Goal: Task Accomplishment & Management: Complete application form

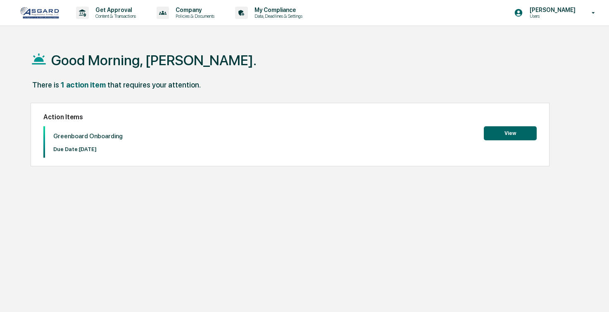
click at [510, 129] on button "View" at bounding box center [510, 133] width 53 height 14
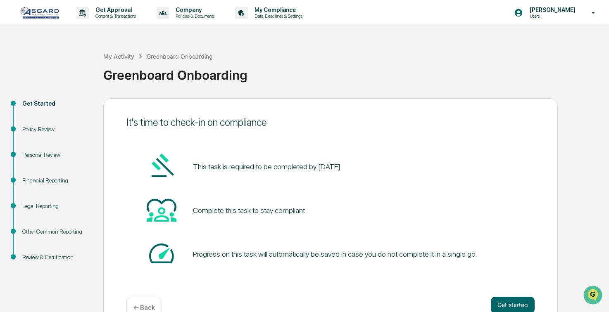
scroll to position [21, 0]
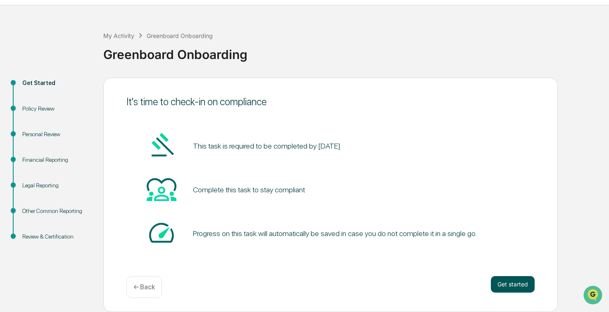
click at [497, 284] on button "Get started" at bounding box center [513, 284] width 44 height 17
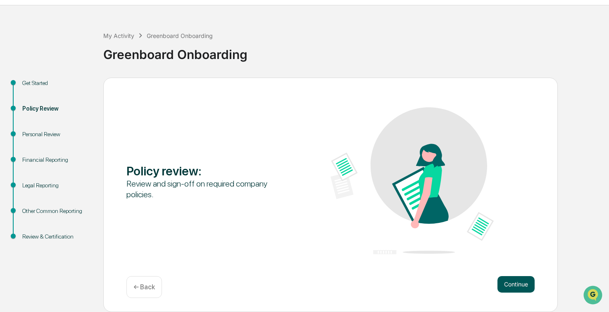
click at [521, 287] on button "Continue" at bounding box center [515, 284] width 37 height 17
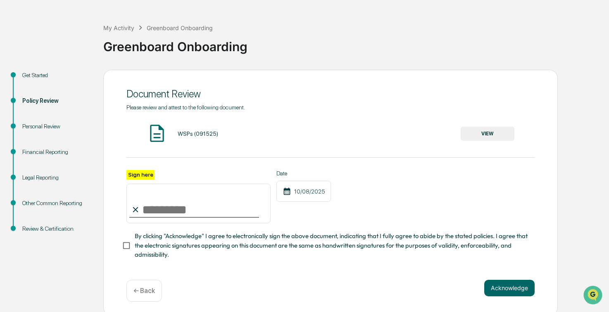
scroll to position [35, 0]
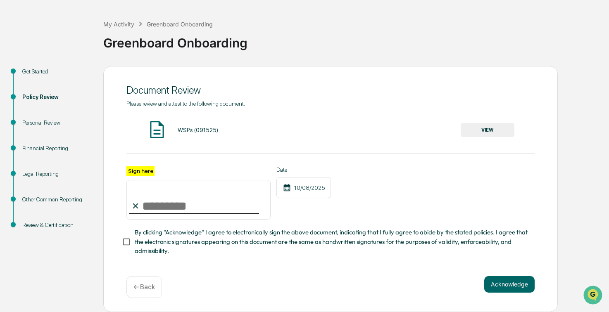
click at [475, 128] on button "VIEW" at bounding box center [488, 130] width 54 height 14
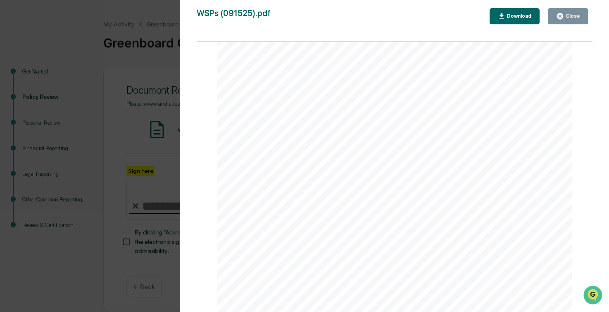
scroll to position [18242, 0]
click at [160, 100] on div "Version History [DATE] 05:05 PM [PERSON_NAME] [DATE] 04:58 PM [PERSON_NAME] WSP…" at bounding box center [304, 156] width 609 height 312
click at [572, 18] on div "Close" at bounding box center [572, 16] width 16 height 6
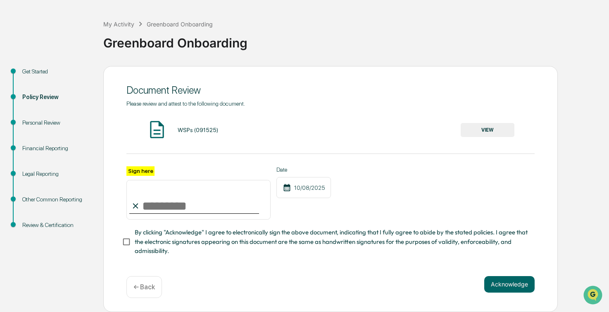
click at [169, 211] on input "Sign here" at bounding box center [198, 200] width 144 height 40
type input "**********"
click at [138, 245] on span "By clicking "Acknowledge" I agree to electronically sign the above document, in…" at bounding box center [331, 242] width 393 height 28
click at [503, 287] on button "Acknowledge" at bounding box center [509, 284] width 50 height 17
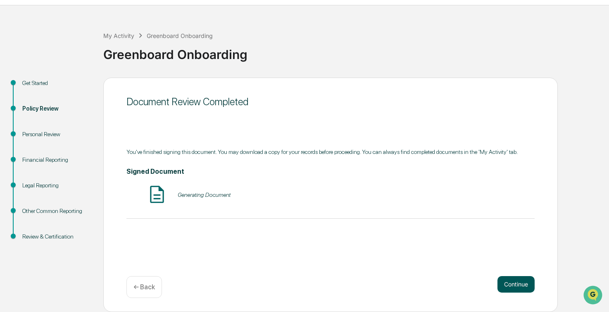
scroll to position [21, 0]
click at [513, 290] on button "Continue" at bounding box center [515, 284] width 37 height 17
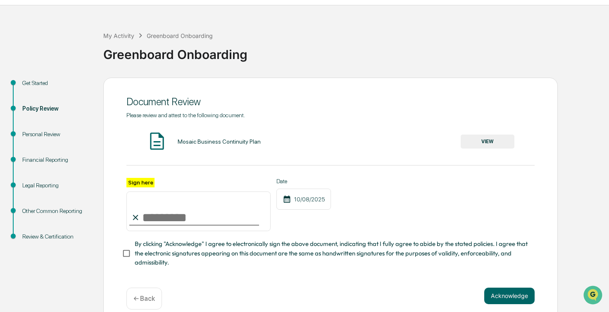
click at [496, 143] on button "VIEW" at bounding box center [488, 142] width 54 height 14
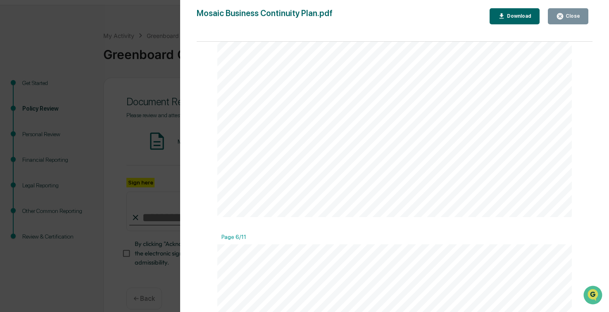
scroll to position [2189, 0]
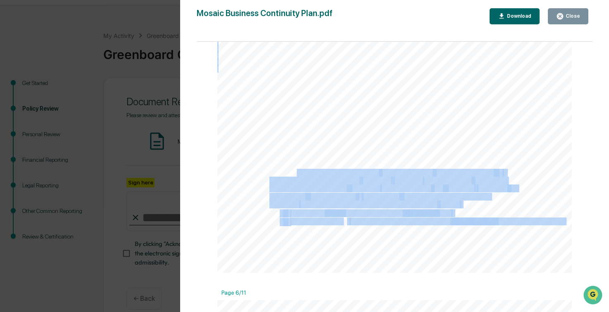
drag, startPoint x: 290, startPoint y: 216, endPoint x: 290, endPoint y: 229, distance: 12.8
click at [290, 229] on div "5 Our F irm establishes and maintains our business relationships with our Subsc…" at bounding box center [394, 44] width 354 height 458
drag, startPoint x: 290, startPoint y: 229, endPoint x: 295, endPoint y: 247, distance: 19.0
click at [294, 247] on div "5 Our F irm establishes and maintains our business relationships with our Subsc…" at bounding box center [394, 44] width 354 height 458
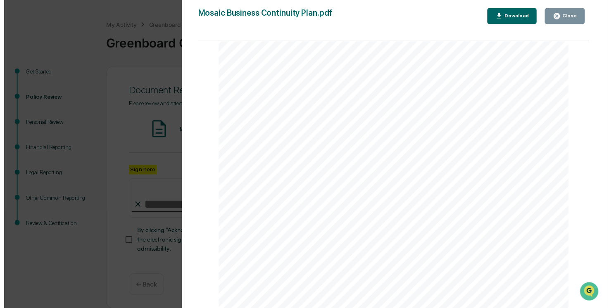
scroll to position [35, 0]
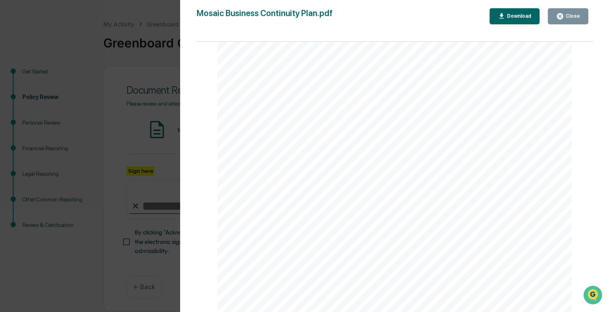
click at [577, 17] on div "Close" at bounding box center [572, 16] width 16 height 6
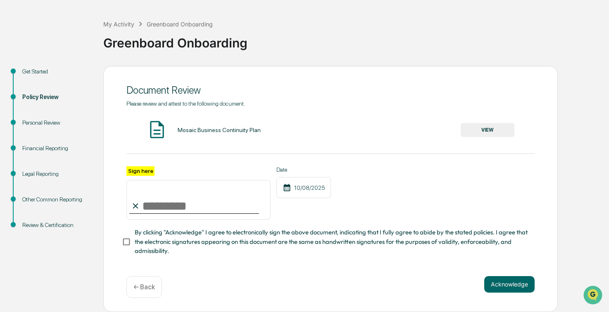
click at [178, 204] on input "Sign here" at bounding box center [198, 200] width 144 height 40
type input "**********"
click at [521, 292] on button "Acknowledge" at bounding box center [509, 284] width 50 height 17
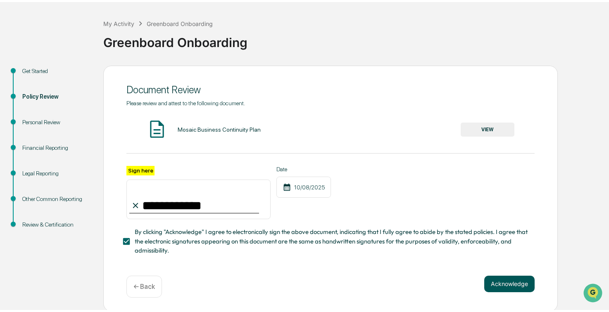
scroll to position [21, 0]
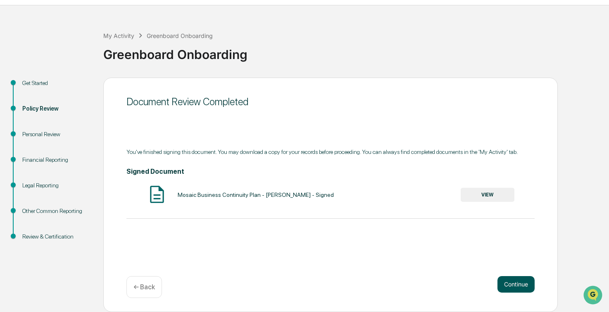
click at [525, 285] on button "Continue" at bounding box center [515, 284] width 37 height 17
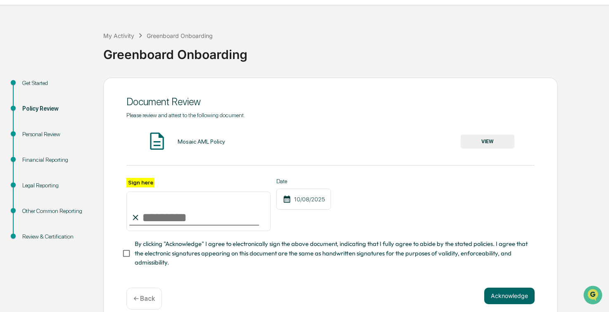
click at [481, 143] on button "VIEW" at bounding box center [488, 142] width 54 height 14
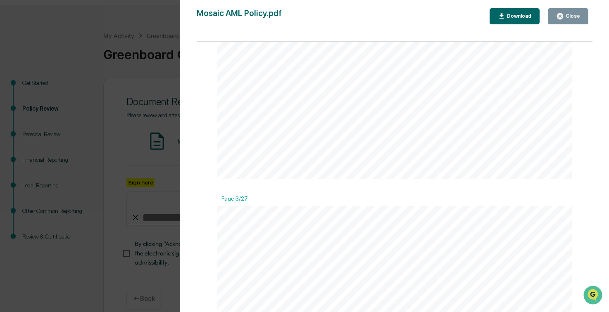
scroll to position [1157, 0]
click at [556, 24] on button "Close" at bounding box center [568, 16] width 40 height 16
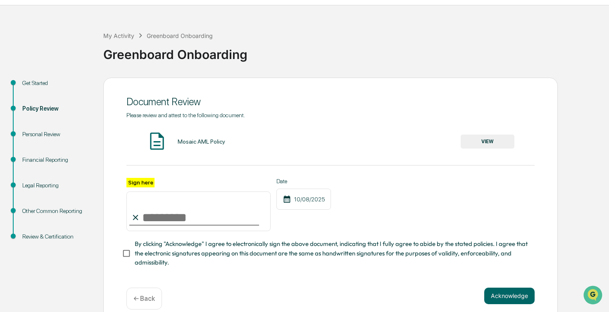
click at [160, 206] on input "Sign here" at bounding box center [198, 212] width 144 height 40
type input "**********"
click at [144, 254] on span "By clicking "Acknowledge" I agree to electronically sign the above document, in…" at bounding box center [331, 254] width 393 height 28
click at [506, 304] on button "Acknowledge" at bounding box center [509, 296] width 50 height 17
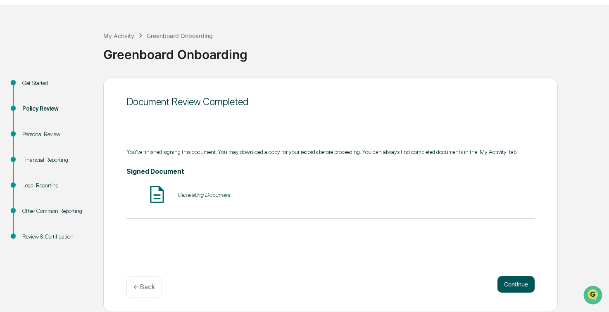
click at [521, 285] on button "Continue" at bounding box center [515, 284] width 37 height 17
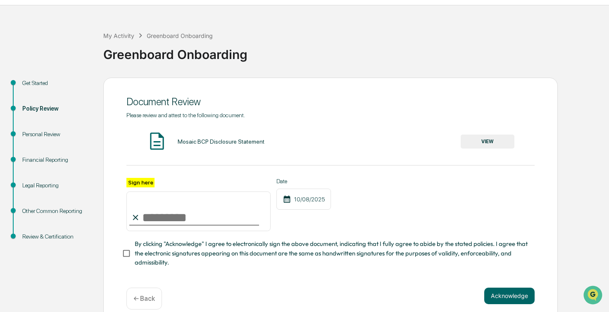
click at [476, 144] on button "VIEW" at bounding box center [488, 142] width 54 height 14
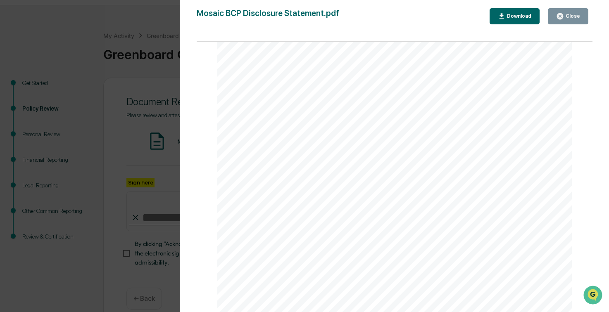
scroll to position [0, 0]
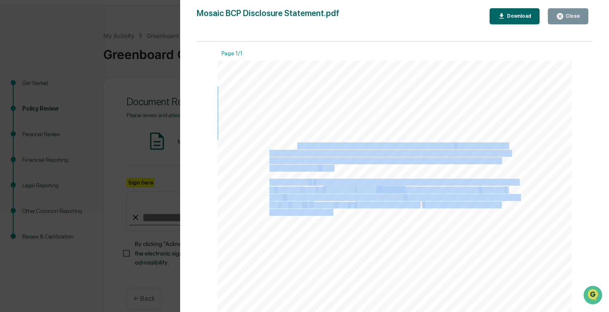
drag, startPoint x: 301, startPoint y: 157, endPoint x: 337, endPoint y: 235, distance: 85.4
click at [336, 234] on div "1 Mosaic ATS, LLC Business Continuity Plan Disc [PERSON_NAME] Statement Mosaic …" at bounding box center [394, 290] width 354 height 458
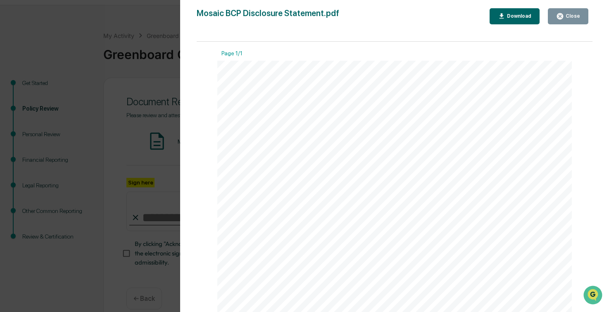
drag, startPoint x: 337, startPoint y: 235, endPoint x: 337, endPoint y: 269, distance: 33.9
click at [337, 269] on div "1 Mosaic ATS, LLC Business Continuity Plan Disc [PERSON_NAME] Statement Mosaic …" at bounding box center [394, 290] width 354 height 458
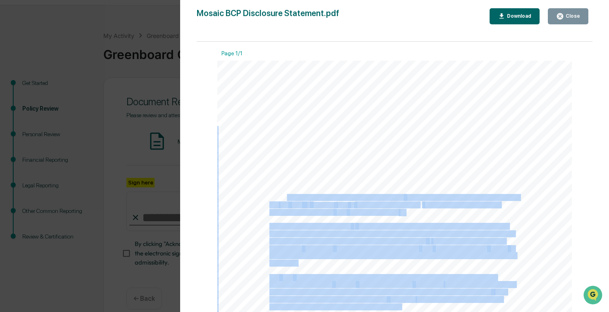
drag, startPoint x: 285, startPoint y: 196, endPoint x: 526, endPoint y: 201, distance: 240.9
click at [526, 201] on div "1 Mosaic ATS, LLC Business Continuity Plan Disc [PERSON_NAME] Statement Mosaic …" at bounding box center [394, 290] width 354 height 458
drag, startPoint x: 526, startPoint y: 201, endPoint x: 500, endPoint y: 217, distance: 30.0
click at [500, 217] on div "1 Mosaic ATS, LLC Business Continuity Plan Disc [PERSON_NAME] Statement Mosaic …" at bounding box center [394, 290] width 354 height 458
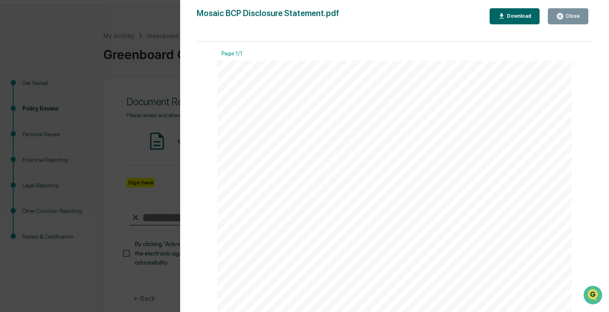
scroll to position [41, 0]
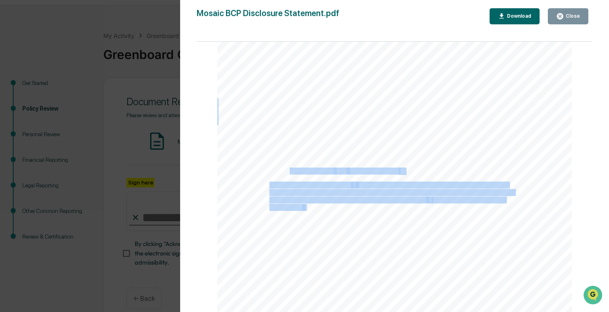
drag, startPoint x: 289, startPoint y: 171, endPoint x: 305, endPoint y: 211, distance: 42.6
click at [305, 211] on div "1 Mosaic ATS, LLC Business Continuity Plan Disc [PERSON_NAME] Statement Mosaic …" at bounding box center [394, 248] width 354 height 458
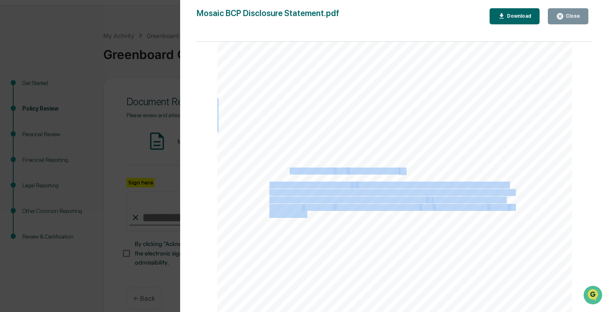
drag, startPoint x: 305, startPoint y: 211, endPoint x: 309, endPoint y: 214, distance: 5.3
click at [309, 214] on span "resume operations as quickly as possible, given the scope and severity of the s…" at bounding box center [392, 214] width 247 height 6
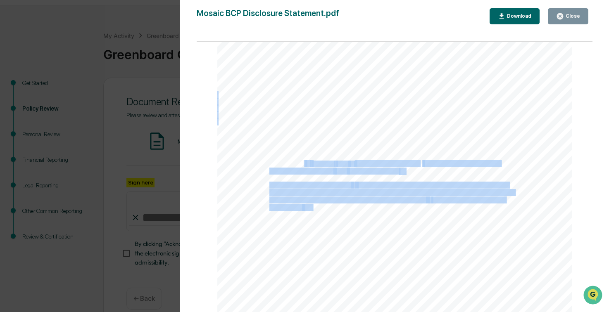
drag, startPoint x: 301, startPoint y: 164, endPoint x: 311, endPoint y: 214, distance: 51.3
click at [311, 214] on div "1 Mosaic ATS, LLC Business Continuity Plan Disc [PERSON_NAME] Statement Mosaic …" at bounding box center [394, 248] width 354 height 458
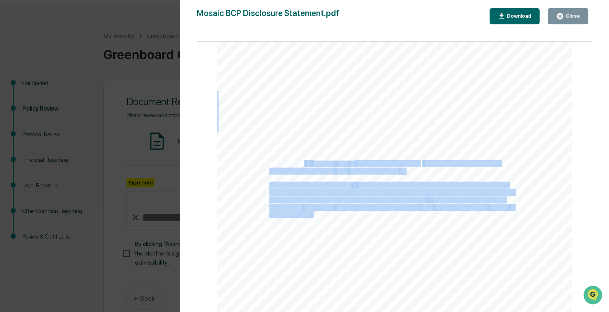
drag, startPoint x: 311, startPoint y: 214, endPoint x: 316, endPoint y: 229, distance: 15.6
click at [316, 228] on div "1 Mosaic ATS, LLC Business Continuity Plan Disc [PERSON_NAME] Statement Mosaic …" at bounding box center [394, 248] width 354 height 458
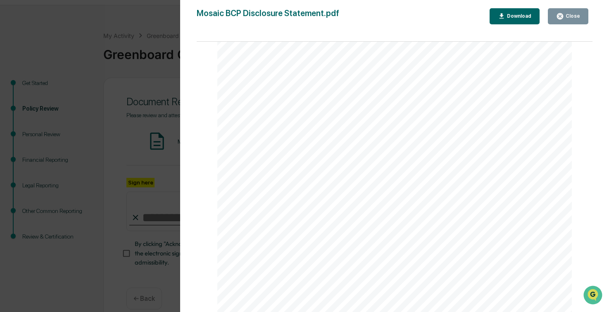
scroll to position [207, 0]
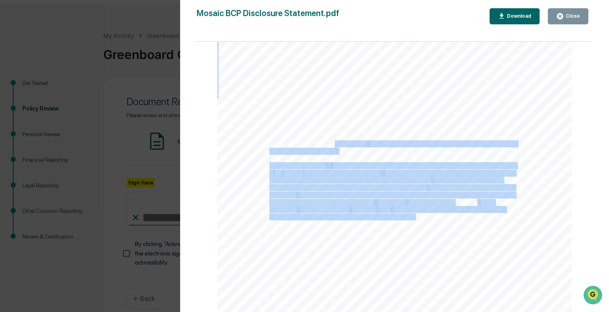
drag, startPoint x: 337, startPoint y: 146, endPoint x: 418, endPoint y: 223, distance: 111.3
click at [418, 223] on div "1 Mosaic ATS, LLC Business Continuity Plan Disc [PERSON_NAME] Statement Mosaic …" at bounding box center [394, 83] width 354 height 458
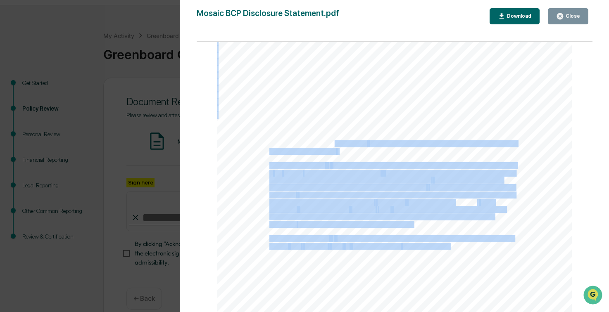
drag, startPoint x: 418, startPoint y: 223, endPoint x: 436, endPoint y: 254, distance: 36.3
click at [435, 254] on div "1 Mosaic ATS, LLC Business Continuity Plan Disc [PERSON_NAME] Statement Mosaic …" at bounding box center [394, 83] width 354 height 458
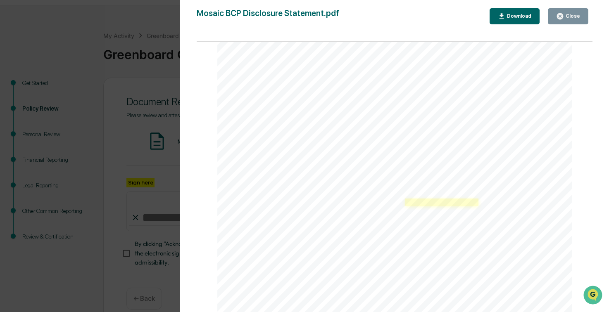
click at [463, 202] on link at bounding box center [441, 202] width 73 height 7
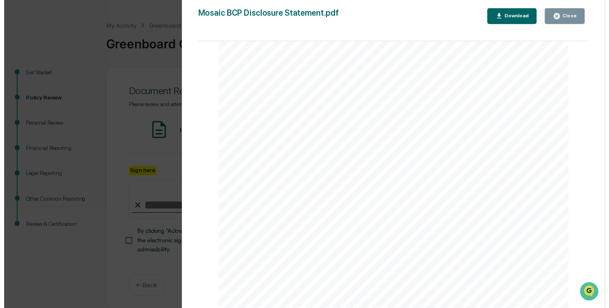
scroll to position [35, 0]
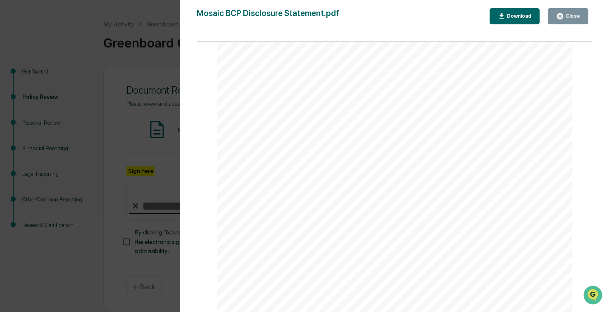
click at [574, 22] on button "Close" at bounding box center [568, 16] width 40 height 16
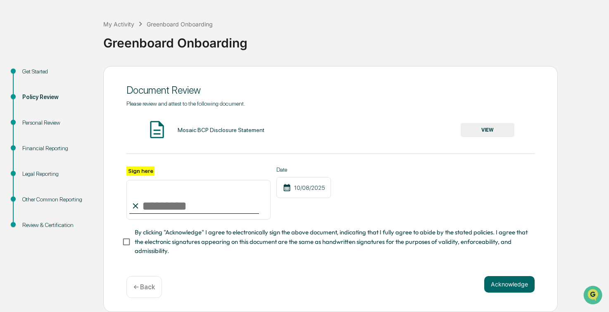
click at [173, 204] on input "Sign here" at bounding box center [198, 200] width 144 height 40
type input "**********"
click at [228, 243] on span "By clicking "Acknowledge" I agree to electronically sign the above document, in…" at bounding box center [331, 242] width 393 height 28
click at [510, 280] on button "Acknowledge" at bounding box center [509, 284] width 50 height 17
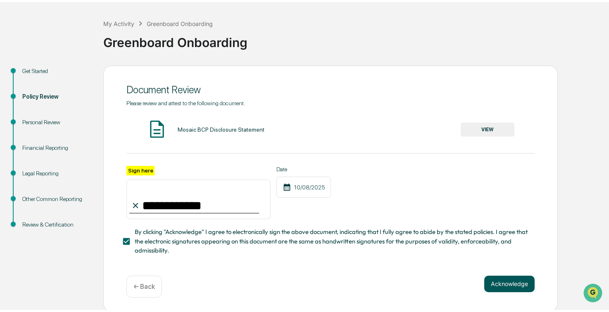
scroll to position [21, 0]
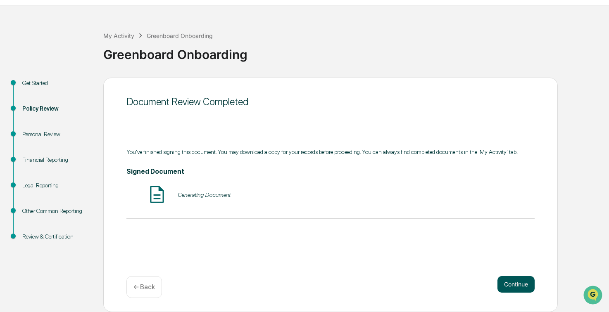
click at [525, 280] on button "Continue" at bounding box center [515, 284] width 37 height 17
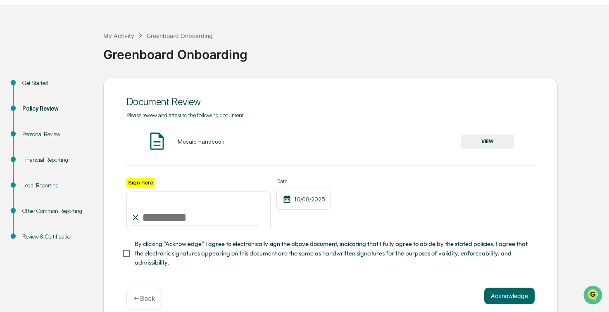
click at [489, 141] on button "VIEW" at bounding box center [488, 142] width 54 height 14
click at [498, 142] on button "VIEW" at bounding box center [488, 142] width 54 height 14
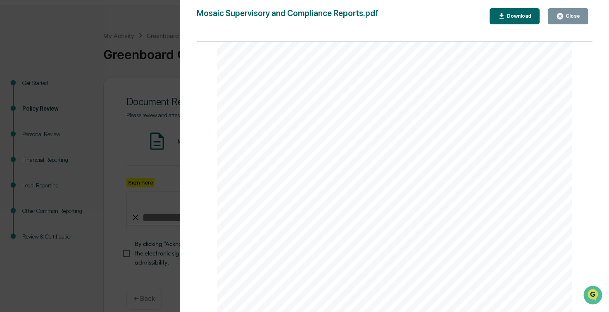
scroll to position [1178, 0]
click at [561, 11] on button "Close" at bounding box center [568, 16] width 40 height 16
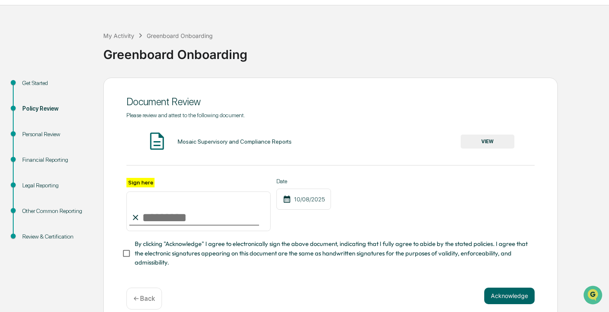
click at [175, 226] on div at bounding box center [194, 225] width 130 height 1
click at [179, 225] on input "Sign here" at bounding box center [198, 212] width 144 height 40
type input "**********"
click at [153, 250] on span "By clicking "Acknowledge" I agree to electronically sign the above document, in…" at bounding box center [331, 254] width 393 height 28
click at [520, 300] on button "Acknowledge" at bounding box center [509, 296] width 50 height 17
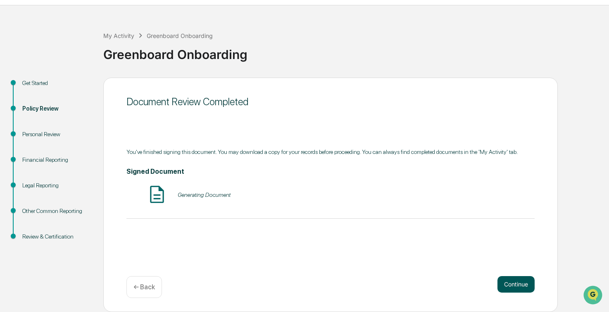
click at [506, 280] on button "Continue" at bounding box center [515, 284] width 37 height 17
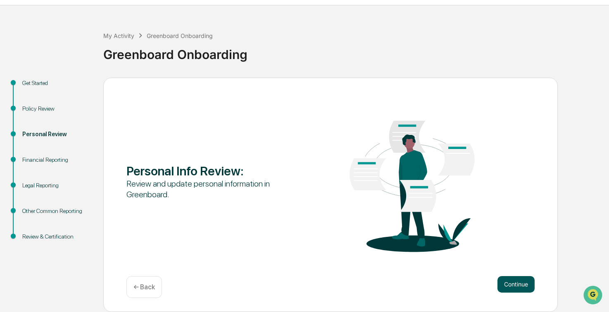
click at [529, 286] on button "Continue" at bounding box center [515, 284] width 37 height 17
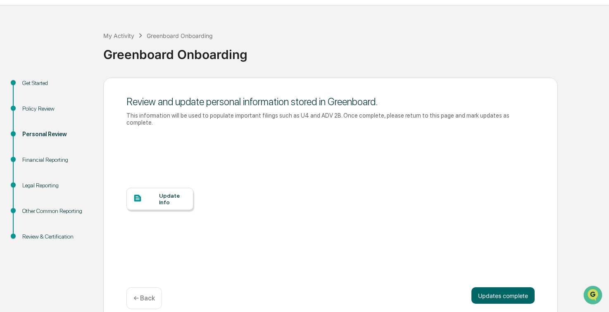
click at [154, 200] on div "Update Info" at bounding box center [159, 199] width 67 height 22
click at [520, 293] on button "Updates complete" at bounding box center [502, 295] width 63 height 17
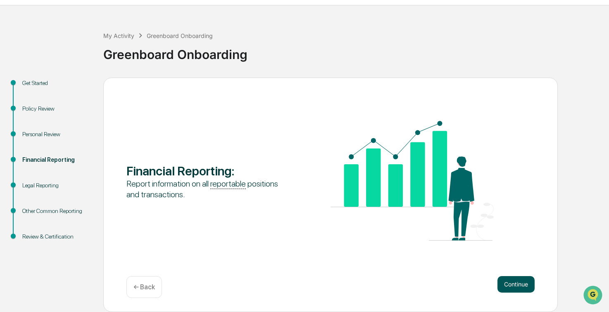
click at [520, 286] on button "Continue" at bounding box center [515, 284] width 37 height 17
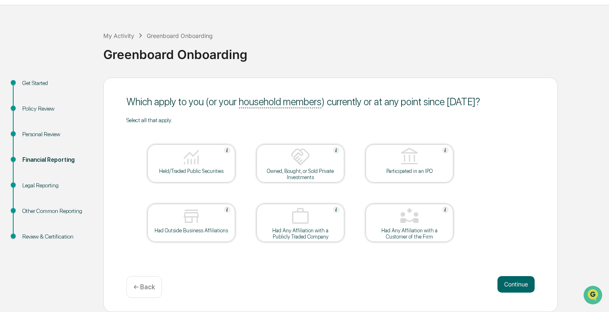
click at [198, 167] on div at bounding box center [191, 157] width 83 height 21
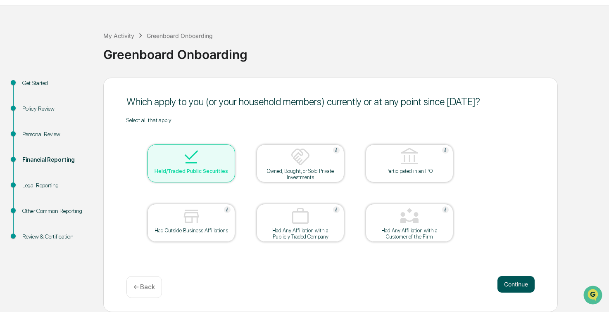
click at [521, 286] on button "Continue" at bounding box center [515, 284] width 37 height 17
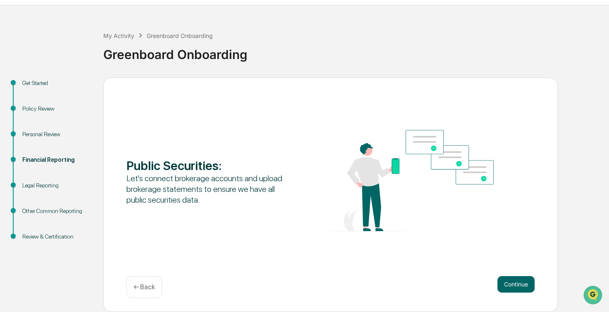
click at [521, 286] on button "Continue" at bounding box center [515, 284] width 37 height 17
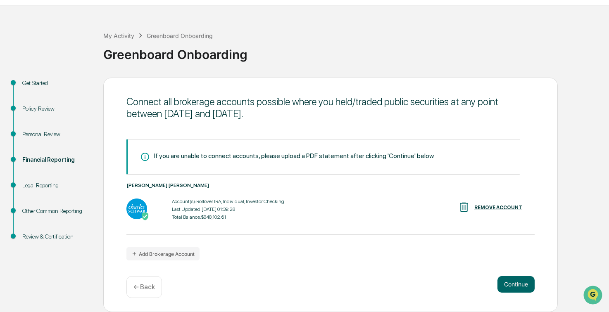
click at [521, 286] on button "Continue" at bounding box center [515, 284] width 37 height 17
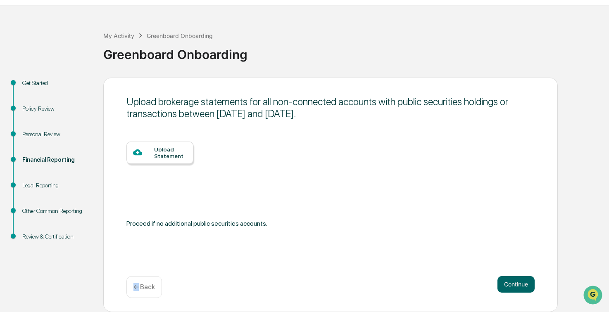
click at [134, 284] on p "← Back" at bounding box center [143, 287] width 21 height 8
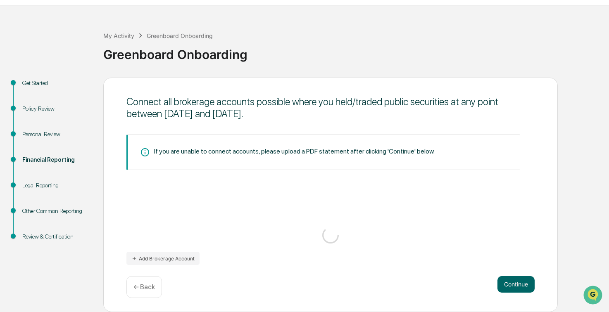
drag, startPoint x: 134, startPoint y: 284, endPoint x: 153, endPoint y: 287, distance: 18.9
click at [152, 286] on p "← Back" at bounding box center [143, 287] width 21 height 8
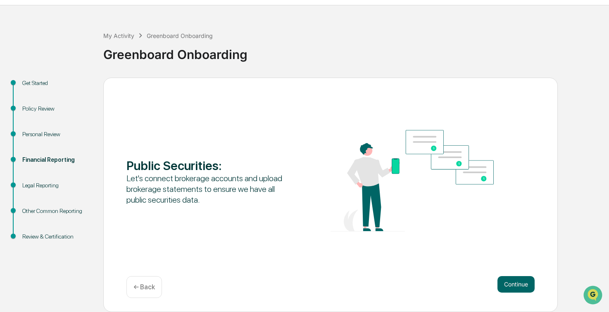
click at [501, 276] on div "Public Securities : Let's connect brokerage accounts and upload brokerage state…" at bounding box center [330, 195] width 454 height 235
click at [509, 280] on button "Continue" at bounding box center [515, 284] width 37 height 17
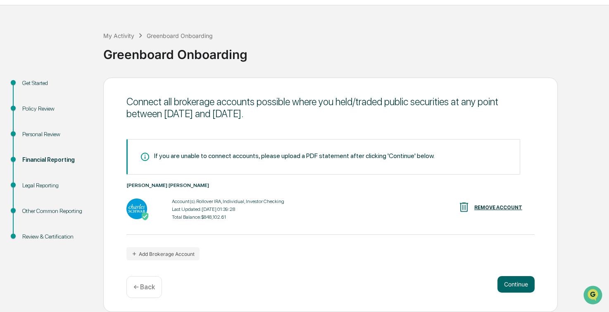
click at [539, 292] on div "Connect all brokerage accounts possible where you held/traded public securities…" at bounding box center [330, 195] width 454 height 235
click at [509, 290] on button "Continue" at bounding box center [515, 284] width 37 height 17
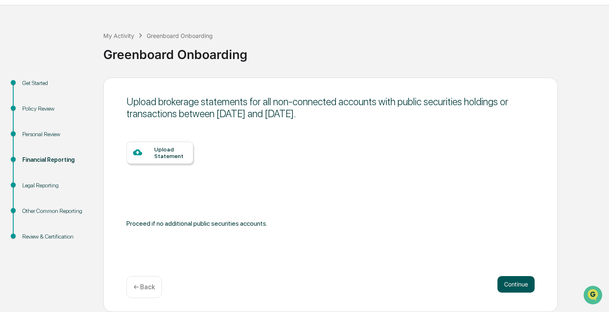
click at [512, 290] on button "Continue" at bounding box center [515, 284] width 37 height 17
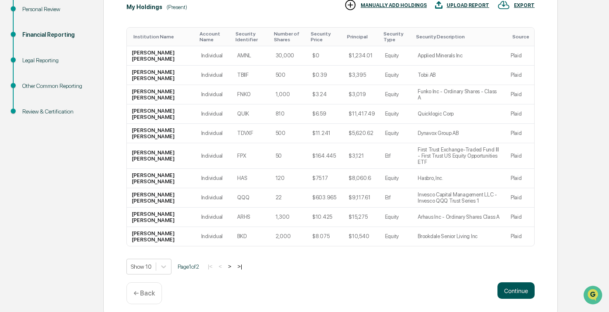
drag, startPoint x: 524, startPoint y: 282, endPoint x: 516, endPoint y: 283, distance: 7.5
click at [516, 283] on button "Continue" at bounding box center [515, 291] width 37 height 17
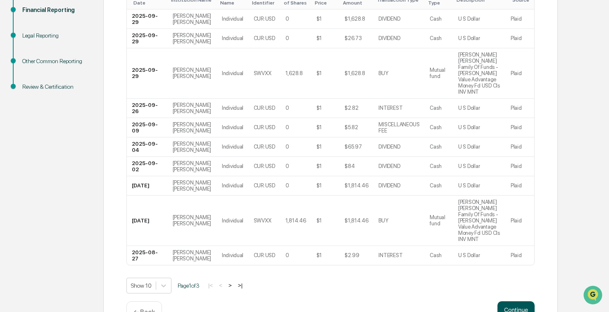
click at [518, 302] on button "Continue" at bounding box center [515, 310] width 37 height 17
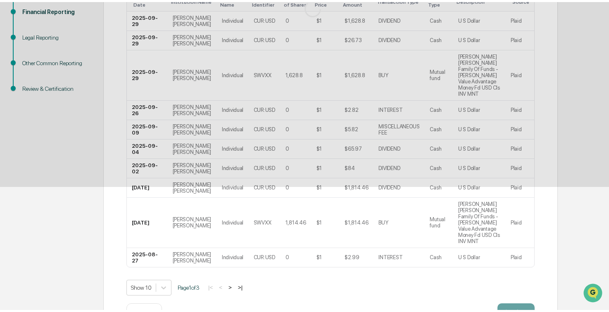
scroll to position [21, 0]
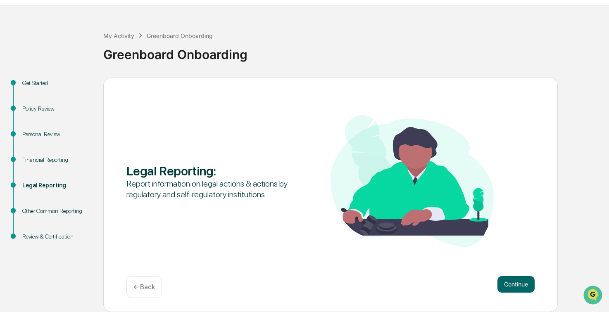
click at [518, 286] on button "Continue" at bounding box center [515, 284] width 37 height 17
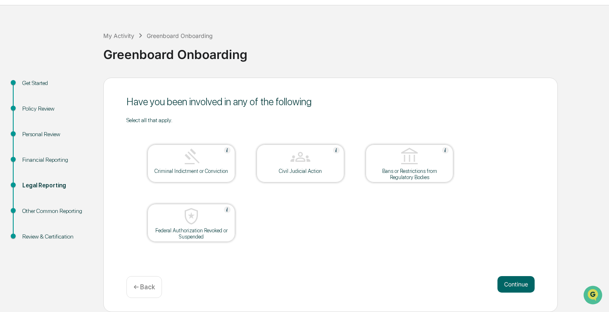
click at [518, 286] on button "Continue" at bounding box center [515, 284] width 37 height 17
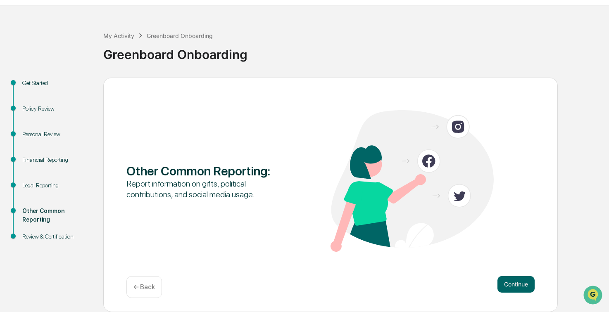
click at [517, 286] on button "Continue" at bounding box center [515, 284] width 37 height 17
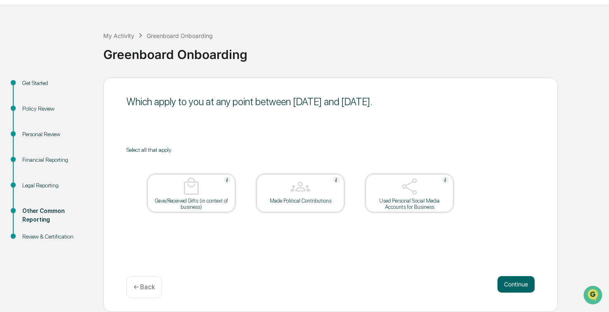
click at [517, 286] on button "Continue" at bounding box center [515, 284] width 37 height 17
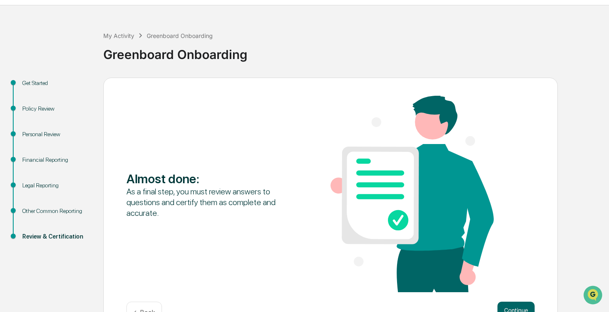
scroll to position [46, 0]
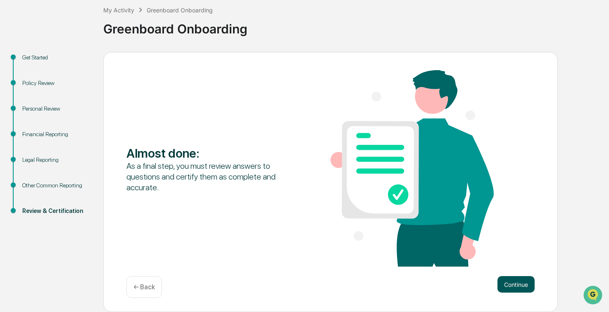
click at [515, 280] on button "Continue" at bounding box center [515, 284] width 37 height 17
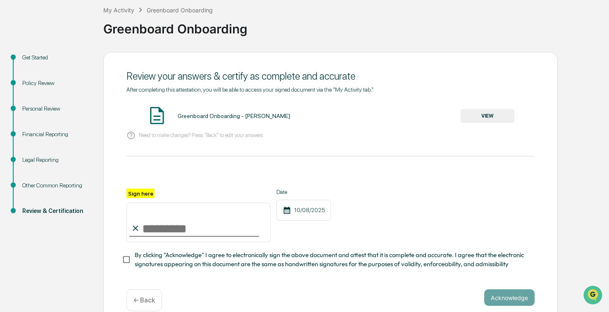
click at [493, 115] on button "VIEW" at bounding box center [488, 116] width 54 height 14
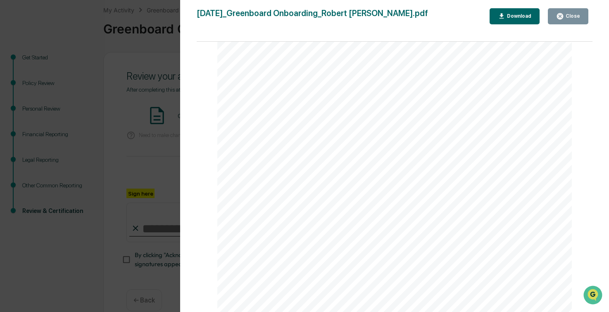
scroll to position [1404, 0]
drag, startPoint x: 386, startPoint y: 89, endPoint x: 577, endPoint y: 89, distance: 190.8
click at [577, 89] on div "Page 1/6 October 8, 2025 Mosaic ATS Greenboard Onboarding - Robert Weiss Conten…" at bounding box center [395, 181] width 396 height 279
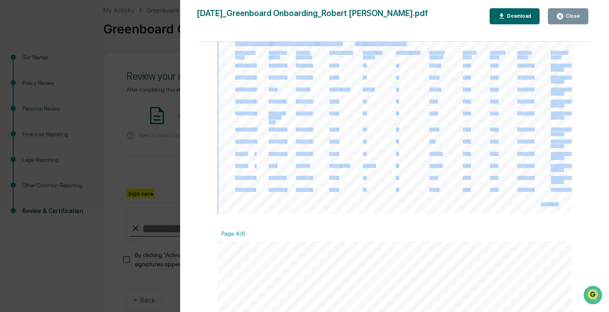
drag, startPoint x: 577, startPoint y: 89, endPoint x: 456, endPoint y: 99, distance: 121.0
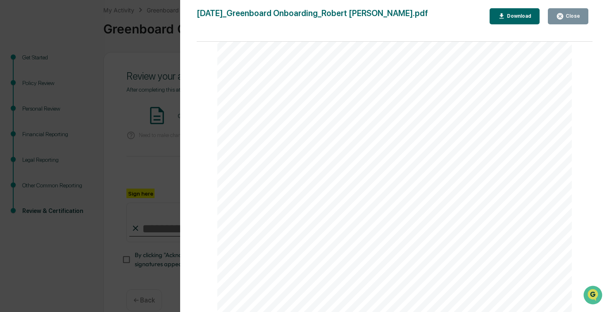
scroll to position [2313, 0]
click at [566, 19] on div "Close" at bounding box center [572, 16] width 16 height 6
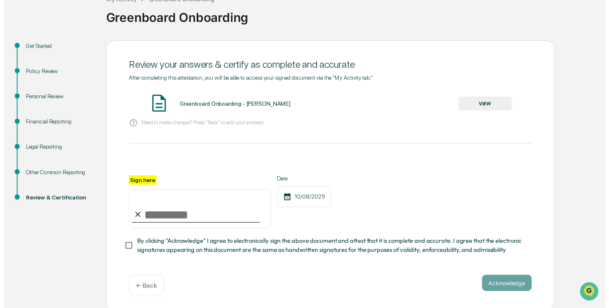
scroll to position [62, 0]
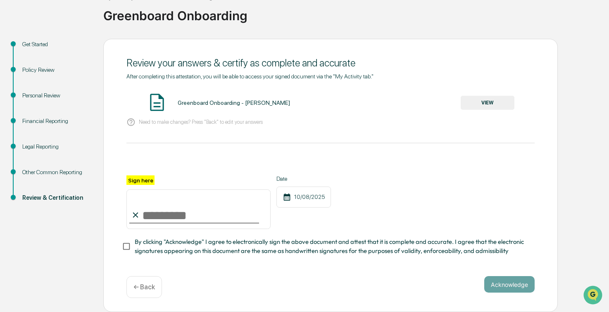
drag, startPoint x: 159, startPoint y: 207, endPoint x: 169, endPoint y: 226, distance: 20.7
click at [159, 207] on input "Sign here" at bounding box center [198, 210] width 144 height 40
type input "**********"
click at [323, 191] on div "10/08/2025" at bounding box center [303, 197] width 55 height 21
click at [121, 243] on div "**********" at bounding box center [330, 176] width 454 height 274
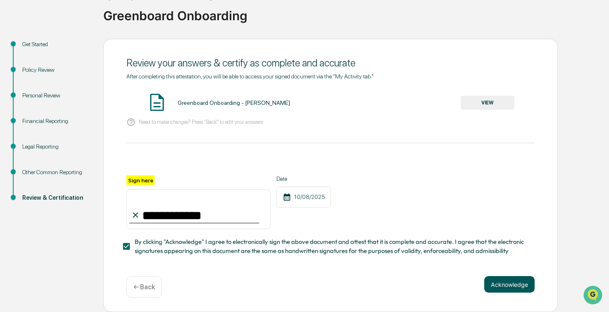
click at [528, 284] on button "Acknowledge" at bounding box center [509, 284] width 50 height 17
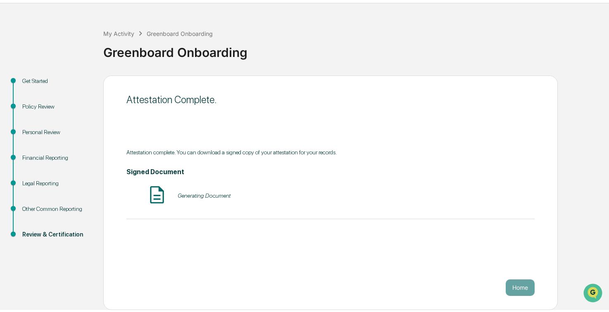
scroll to position [21, 0]
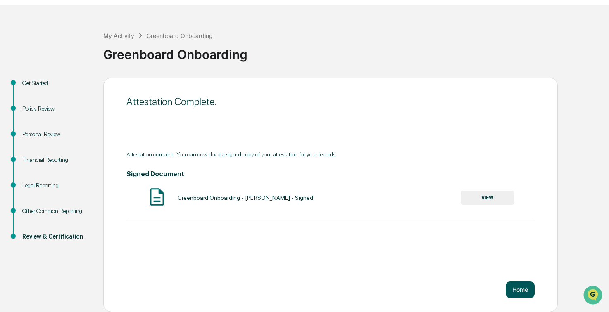
click at [518, 287] on button "Home" at bounding box center [520, 290] width 29 height 17
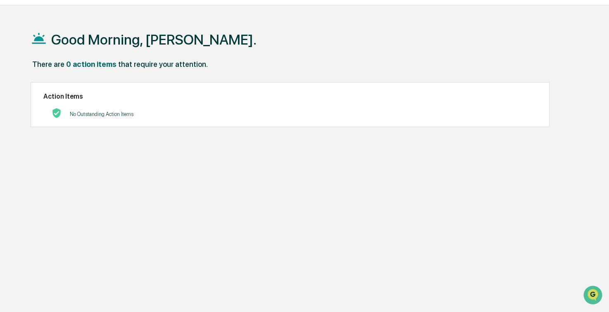
click at [426, 188] on div "Good Morning, Robert. There are 0 action items that require your attention. Act…" at bounding box center [304, 175] width 573 height 312
drag, startPoint x: 78, startPoint y: 115, endPoint x: 127, endPoint y: 114, distance: 49.6
click at [127, 114] on p "No Outstanding Action Items" at bounding box center [102, 114] width 64 height 6
click at [130, 114] on p "No Outstanding Action Items" at bounding box center [102, 114] width 64 height 6
click at [90, 116] on p "No Outstanding Action Items" at bounding box center [102, 114] width 64 height 6
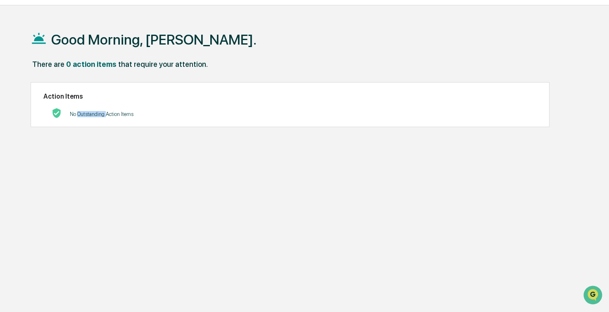
click at [90, 120] on div "No Outstanding Action Items" at bounding box center [102, 114] width 64 height 17
click at [90, 119] on div "No Outstanding Action Items" at bounding box center [102, 114] width 64 height 17
click at [72, 114] on p "No Outstanding Action Items" at bounding box center [102, 114] width 64 height 6
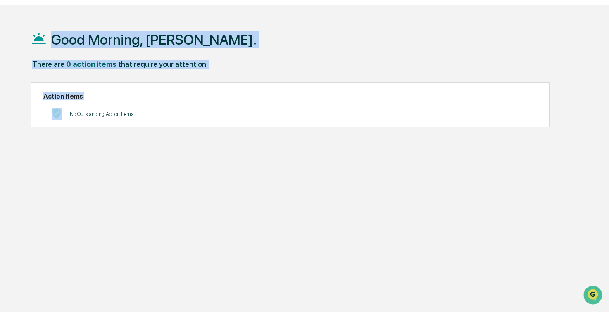
click at [72, 114] on p "No Outstanding Action Items" at bounding box center [102, 114] width 64 height 6
drag, startPoint x: 72, startPoint y: 114, endPoint x: 85, endPoint y: 117, distance: 13.5
click at [85, 117] on p "No Outstanding Action Items" at bounding box center [102, 114] width 64 height 6
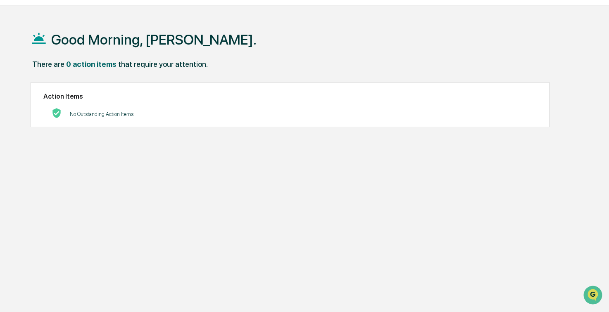
click at [85, 117] on p "No Outstanding Action Items" at bounding box center [102, 114] width 64 height 6
click at [85, 116] on p "No Outstanding Action Items" at bounding box center [102, 114] width 64 height 6
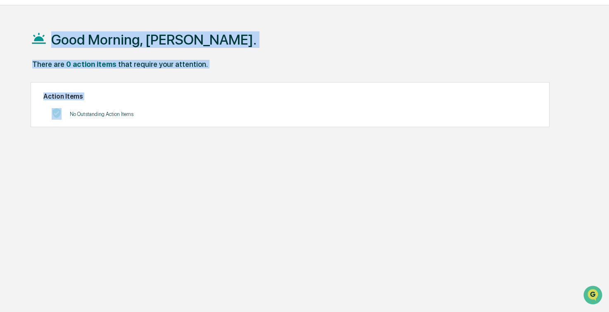
drag, startPoint x: 85, startPoint y: 116, endPoint x: 75, endPoint y: 143, distance: 29.0
click at [72, 142] on div "Good Morning, Robert. There are 0 action items that require your attention. Act…" at bounding box center [304, 175] width 573 height 312
click at [77, 115] on p "No Outstanding Action Items" at bounding box center [102, 114] width 64 height 6
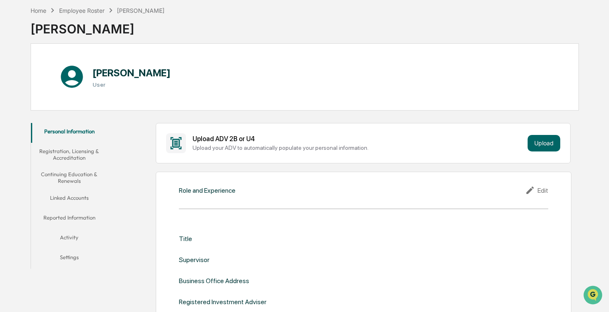
scroll to position [124, 0]
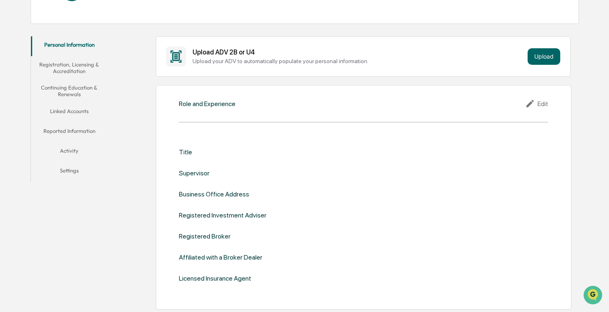
click at [544, 107] on div "Edit" at bounding box center [536, 104] width 23 height 10
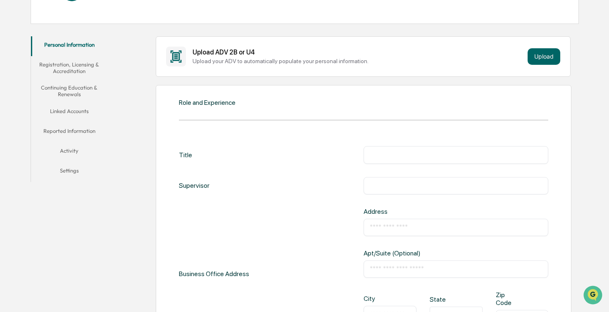
click at [435, 157] on input "text" at bounding box center [456, 155] width 172 height 8
type input "**********"
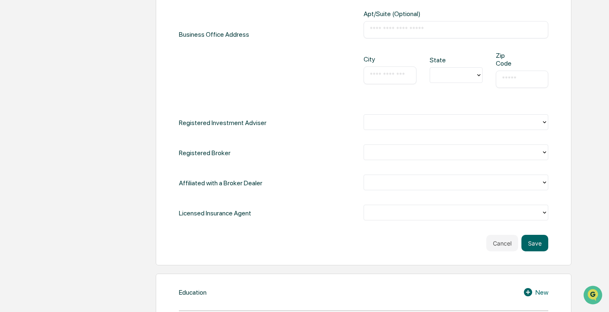
scroll to position [372, 0]
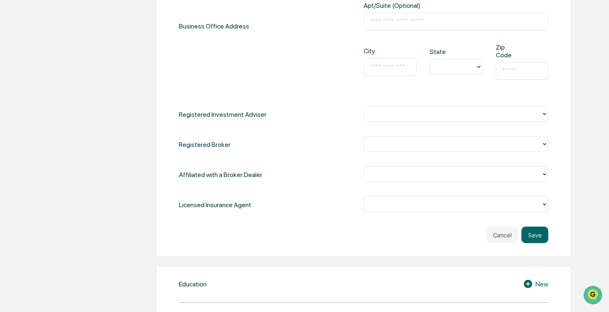
click at [547, 115] on icon at bounding box center [544, 114] width 7 height 7
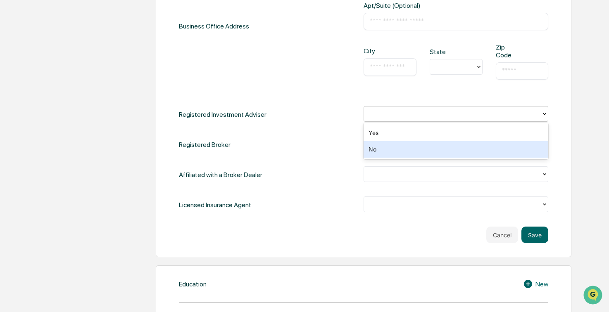
click at [449, 149] on div "No" at bounding box center [455, 149] width 185 height 17
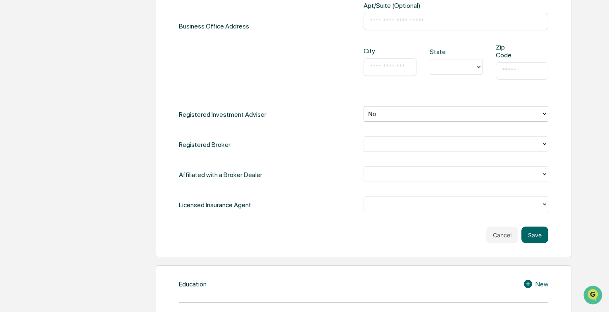
click at [402, 112] on div at bounding box center [452, 114] width 169 height 10
click at [305, 198] on div "Licensed Insurance Agent" at bounding box center [364, 205] width 370 height 17
click at [392, 182] on div at bounding box center [455, 174] width 185 height 16
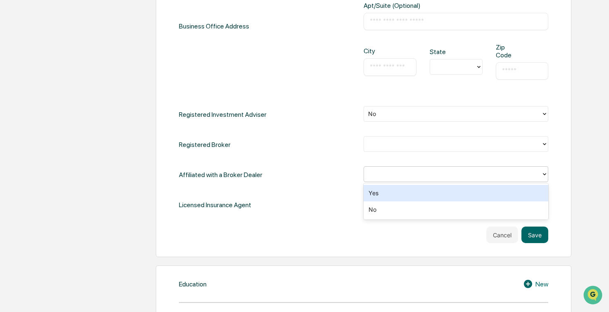
click at [381, 194] on div "Yes" at bounding box center [455, 193] width 185 height 17
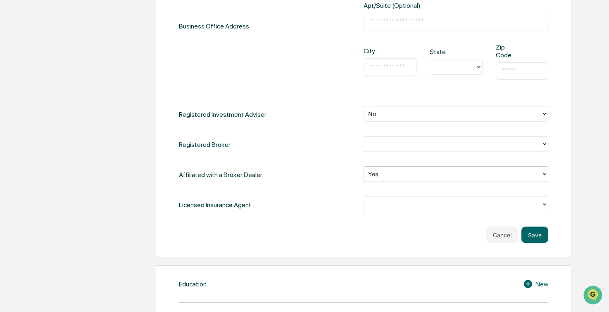
drag, startPoint x: 525, startPoint y: 147, endPoint x: 512, endPoint y: 152, distance: 14.0
click at [524, 147] on div at bounding box center [452, 145] width 169 height 10
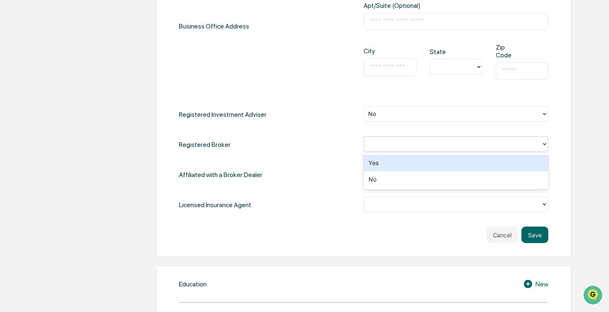
click at [295, 187] on div "**********" at bounding box center [364, 55] width 370 height 315
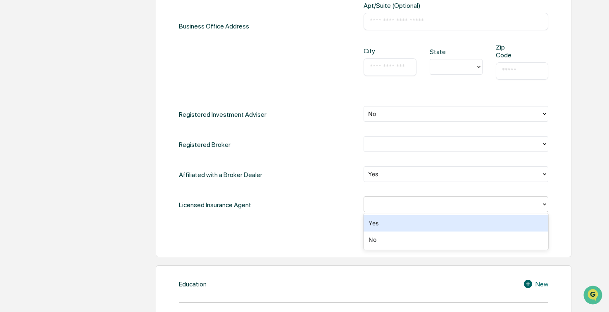
click at [408, 208] on div at bounding box center [452, 205] width 169 height 10
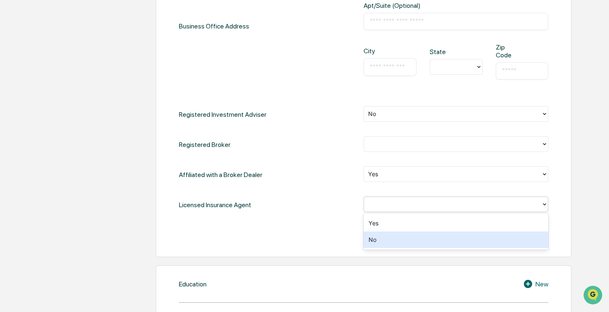
click at [376, 243] on div "No" at bounding box center [455, 240] width 185 height 17
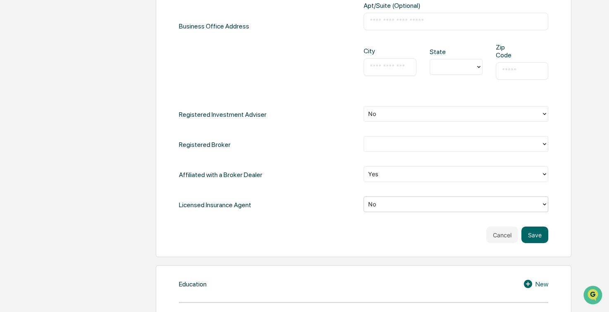
click at [284, 165] on div "**********" at bounding box center [364, 55] width 370 height 315
click at [380, 141] on div at bounding box center [452, 145] width 169 height 10
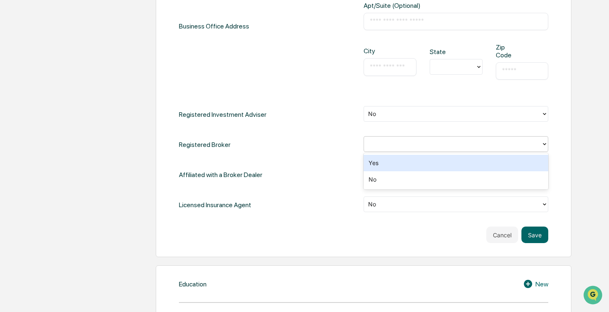
click at [380, 162] on div "Yes" at bounding box center [455, 163] width 185 height 17
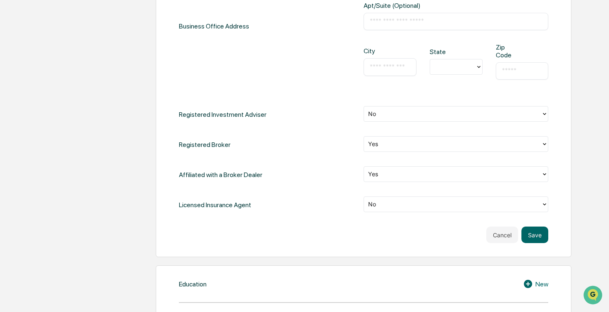
drag, startPoint x: 271, startPoint y: 146, endPoint x: 226, endPoint y: 153, distance: 46.0
click at [271, 149] on div "Registered Broker Yes" at bounding box center [364, 144] width 370 height 17
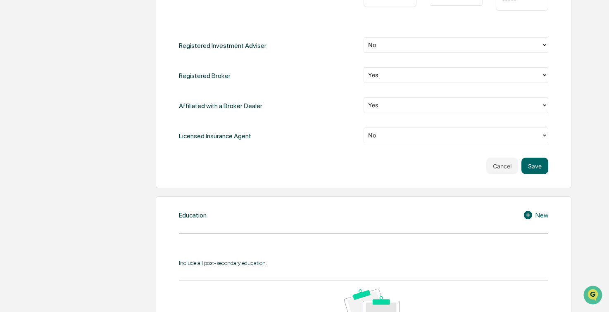
scroll to position [330, 0]
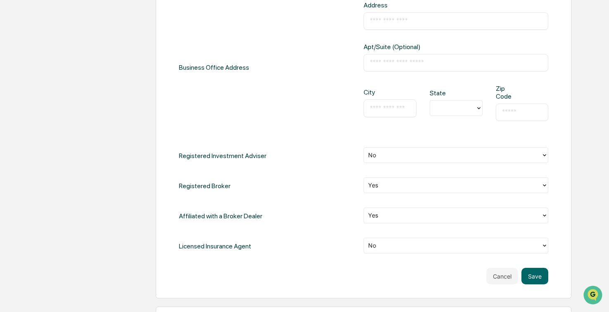
click at [389, 188] on div at bounding box center [452, 186] width 169 height 10
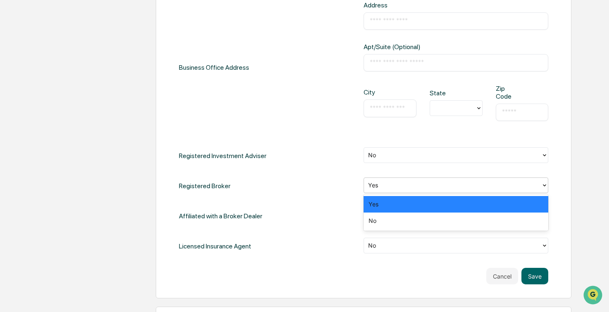
click at [375, 219] on div "No" at bounding box center [455, 221] width 185 height 17
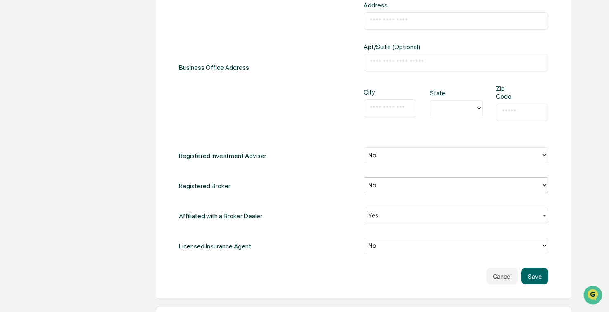
drag, startPoint x: 304, startPoint y: 178, endPoint x: 283, endPoint y: 185, distance: 21.8
click at [299, 181] on div "Registered Broker option No, selected. No" at bounding box center [364, 186] width 370 height 17
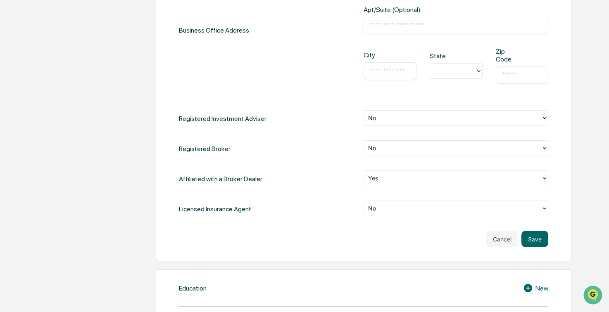
scroll to position [372, 0]
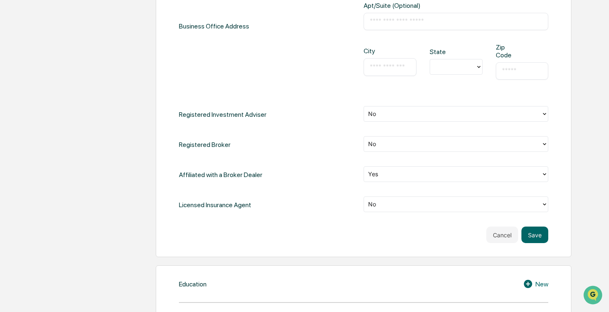
click at [398, 143] on div at bounding box center [452, 145] width 169 height 10
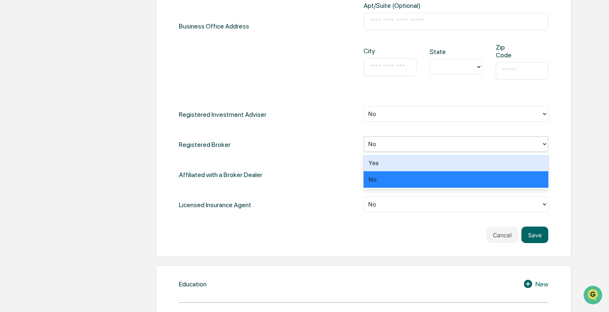
click at [380, 164] on div "Yes" at bounding box center [455, 163] width 185 height 17
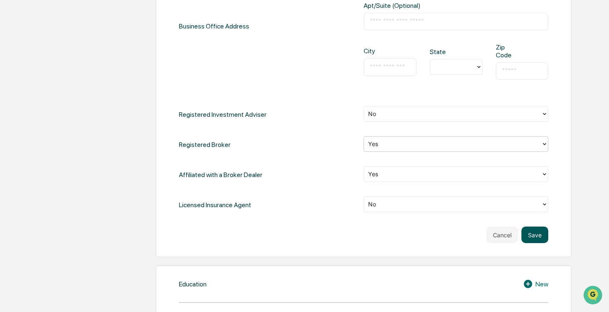
click at [544, 235] on button "Save" at bounding box center [534, 235] width 27 height 17
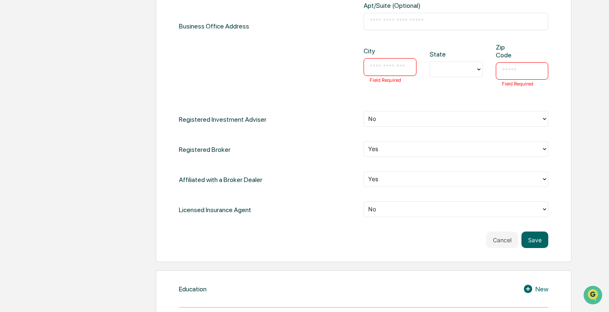
click at [384, 65] on input "text" at bounding box center [390, 67] width 40 height 8
type input "********"
click at [454, 70] on div at bounding box center [452, 70] width 37 height 10
click at [454, 84] on div "NY" at bounding box center [456, 80] width 53 height 17
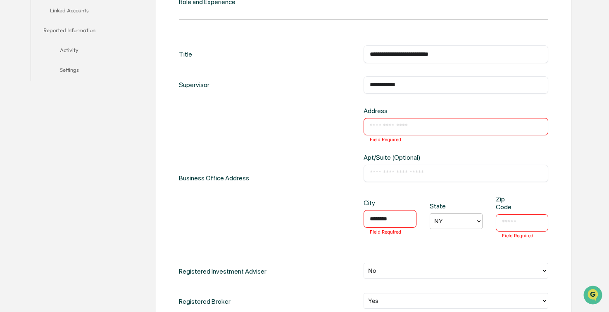
scroll to position [211, 0]
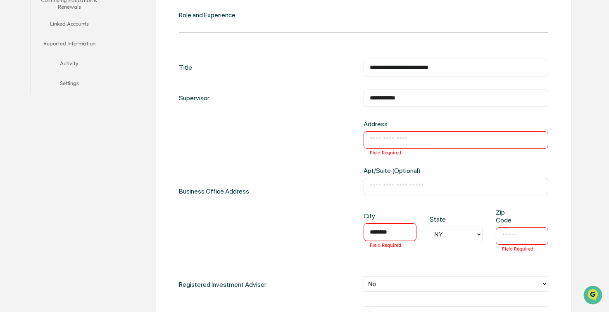
drag, startPoint x: 415, startPoint y: 133, endPoint x: 413, endPoint y: 137, distance: 4.6
click at [413, 137] on div "Address ​ Field Required" at bounding box center [455, 136] width 185 height 33
click at [413, 138] on input "text" at bounding box center [456, 140] width 172 height 8
type input "**********"
click at [526, 238] on input "text" at bounding box center [522, 236] width 40 height 8
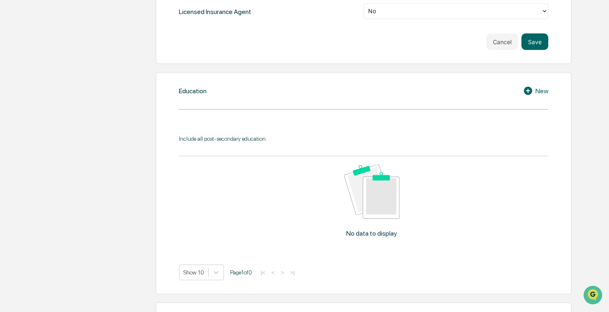
scroll to position [542, 0]
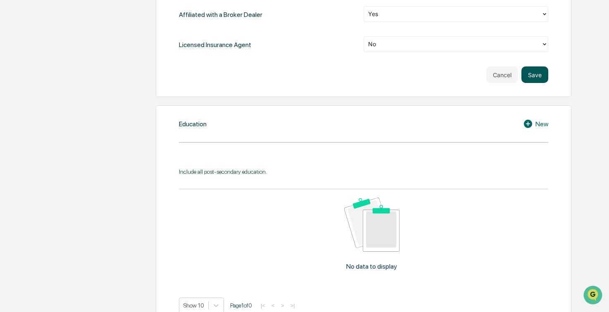
type input "*****"
click at [537, 67] on button "Save" at bounding box center [534, 75] width 27 height 17
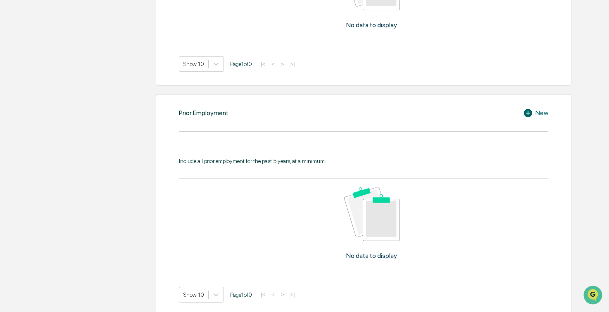
scroll to position [532, 0]
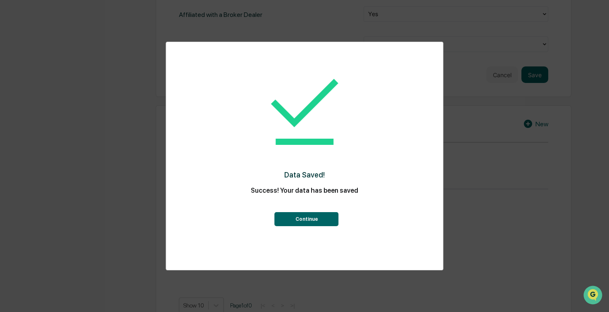
click at [314, 217] on button "Continue" at bounding box center [307, 219] width 64 height 14
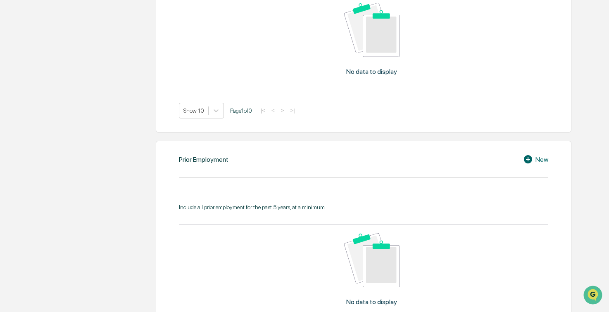
scroll to position [371, 0]
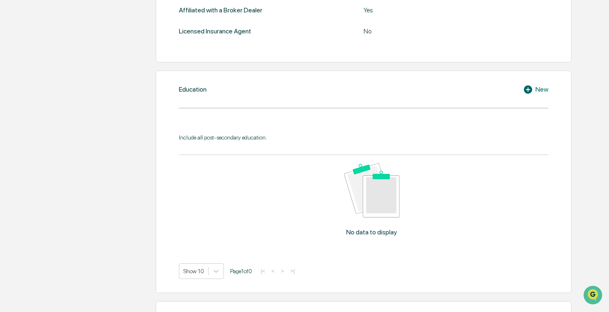
click at [544, 88] on div "New" at bounding box center [535, 90] width 25 height 10
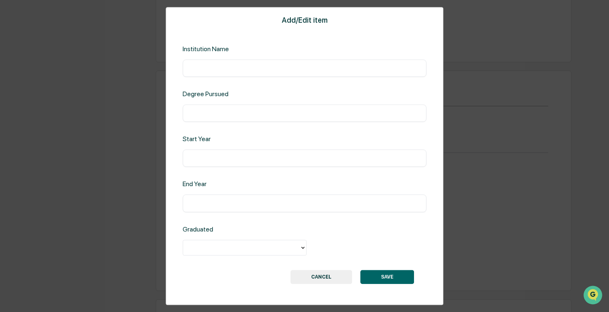
click at [234, 71] on input "text" at bounding box center [304, 68] width 231 height 8
type input "**********"
type input "****"
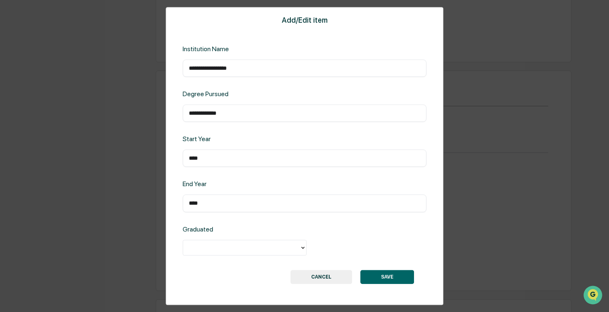
click at [273, 238] on div "Graduated" at bounding box center [305, 241] width 244 height 31
click at [273, 244] on div at bounding box center [241, 248] width 108 height 10
click at [274, 270] on div "Yes" at bounding box center [245, 267] width 124 height 17
click at [388, 284] on button "SAVE" at bounding box center [387, 277] width 54 height 14
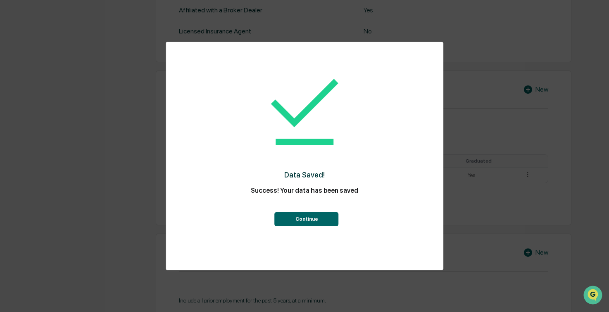
click at [311, 217] on button "Continue" at bounding box center [307, 219] width 64 height 14
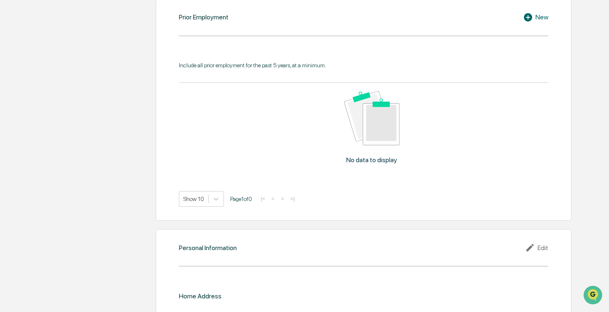
scroll to position [544, 0]
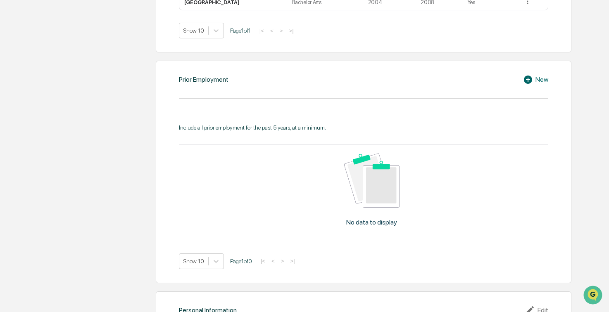
click at [544, 80] on div "New" at bounding box center [535, 80] width 25 height 10
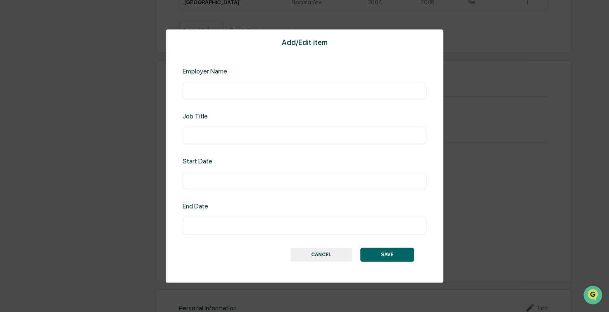
click at [236, 85] on div "​" at bounding box center [305, 90] width 244 height 17
click at [237, 94] on input "text" at bounding box center [304, 90] width 231 height 8
type input "**********"
click at [222, 177] on input "text" at bounding box center [304, 181] width 231 height 8
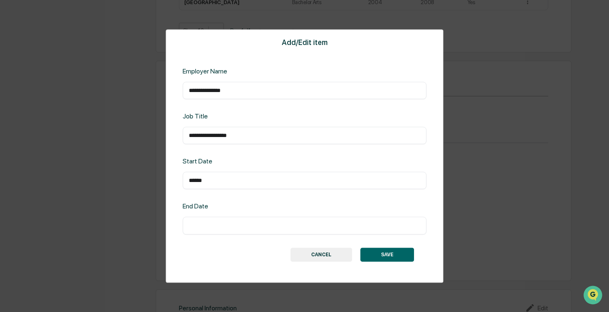
type input "******"
click at [411, 260] on button "SAVE" at bounding box center [387, 255] width 54 height 14
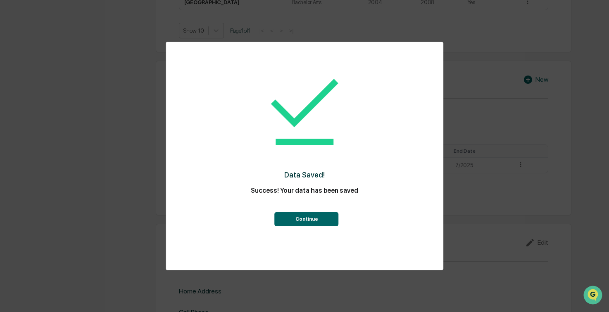
click at [325, 222] on button "Continue" at bounding box center [307, 219] width 64 height 14
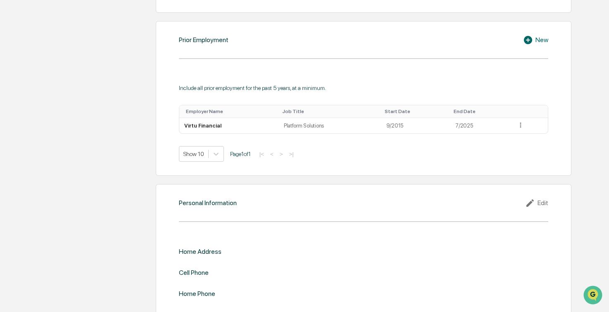
scroll to position [601, 0]
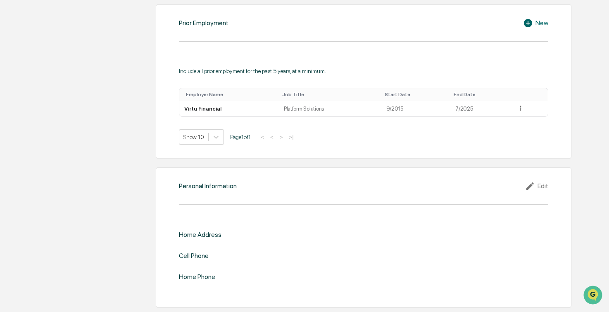
click at [545, 185] on div "Edit" at bounding box center [536, 186] width 23 height 10
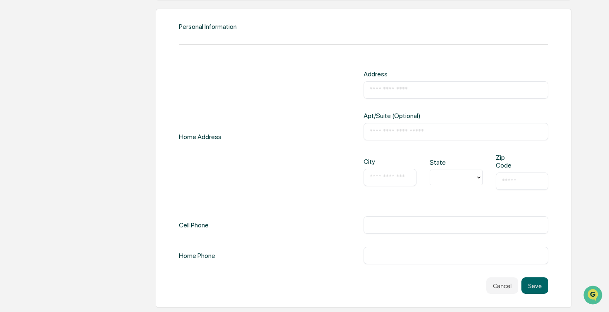
scroll to position [677, 0]
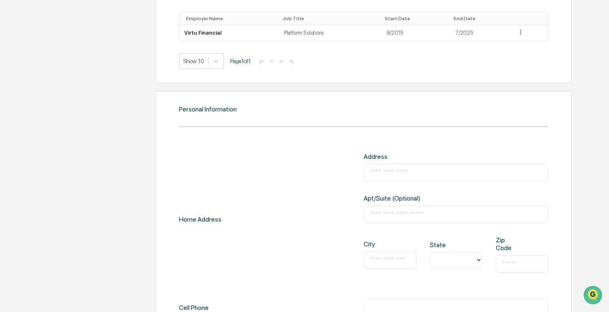
click at [395, 171] on input "text" at bounding box center [456, 173] width 172 height 8
type input "**********"
type input "*"
type input "**********"
type input "**"
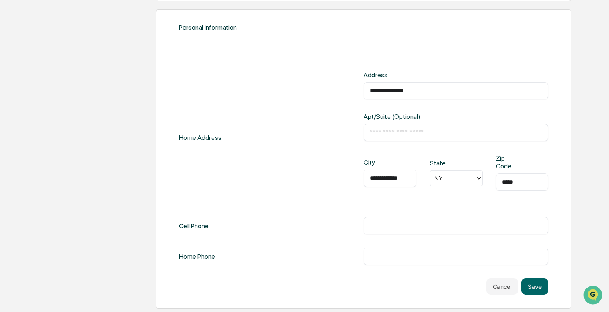
scroll to position [760, 0]
type input "*****"
click at [385, 227] on input "text" at bounding box center [456, 225] width 172 height 8
type input "**********"
click at [542, 292] on button "Save" at bounding box center [534, 286] width 27 height 17
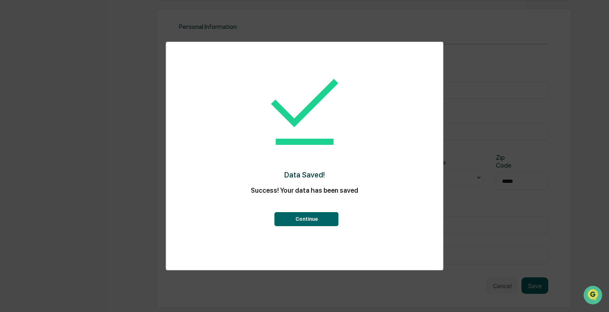
click at [324, 218] on button "Continue" at bounding box center [307, 219] width 64 height 14
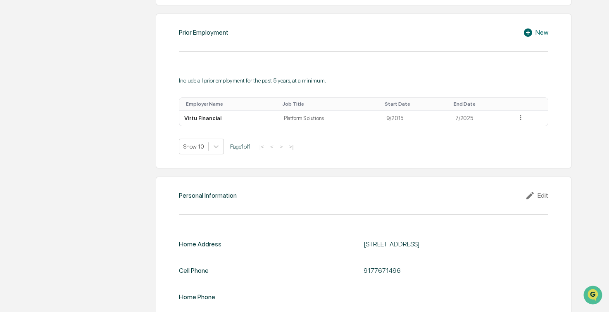
scroll to position [612, 0]
